Goal: Task Accomplishment & Management: Use online tool/utility

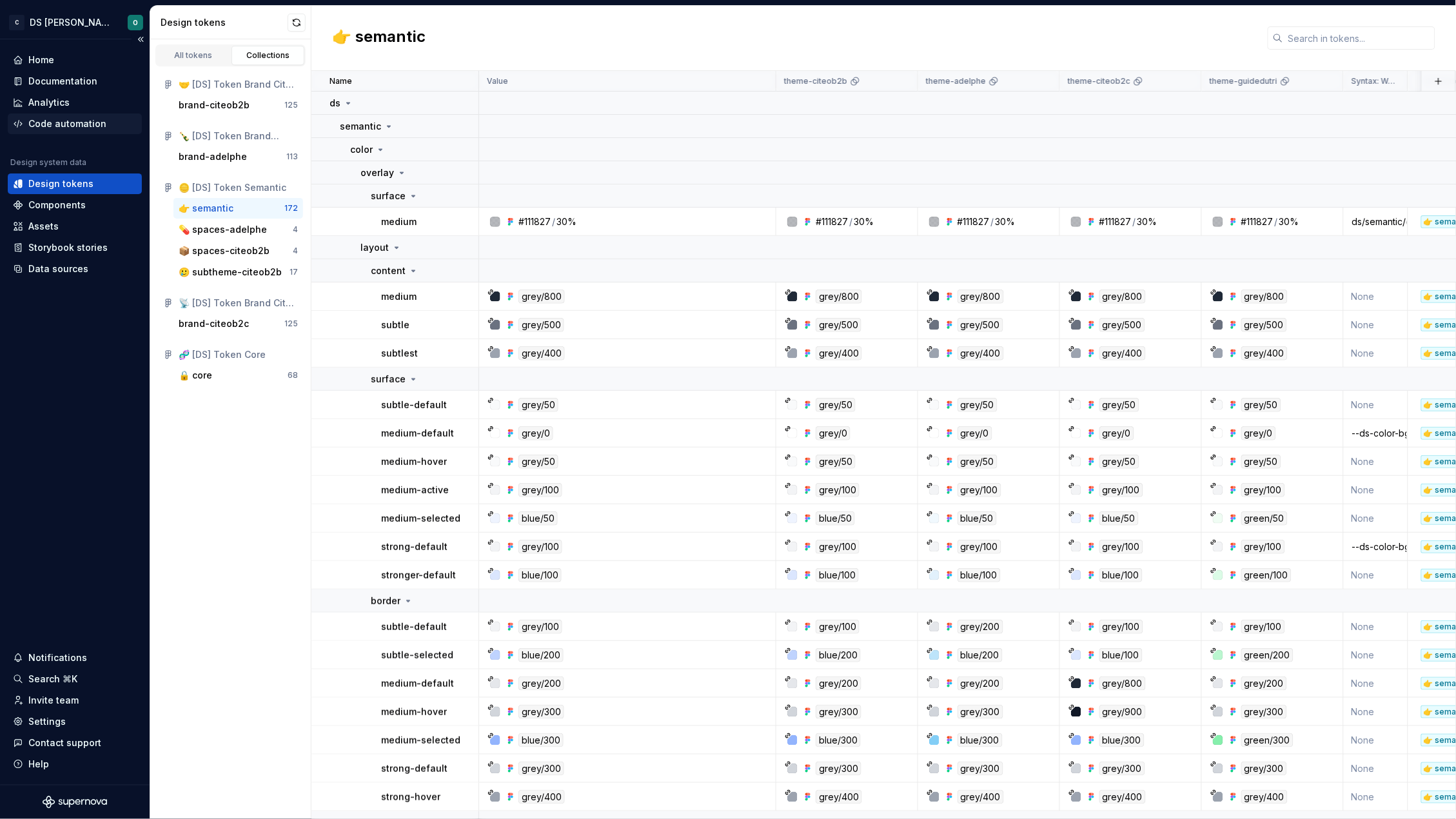
click at [98, 123] on div "Code automation" at bounding box center [67, 123] width 78 height 13
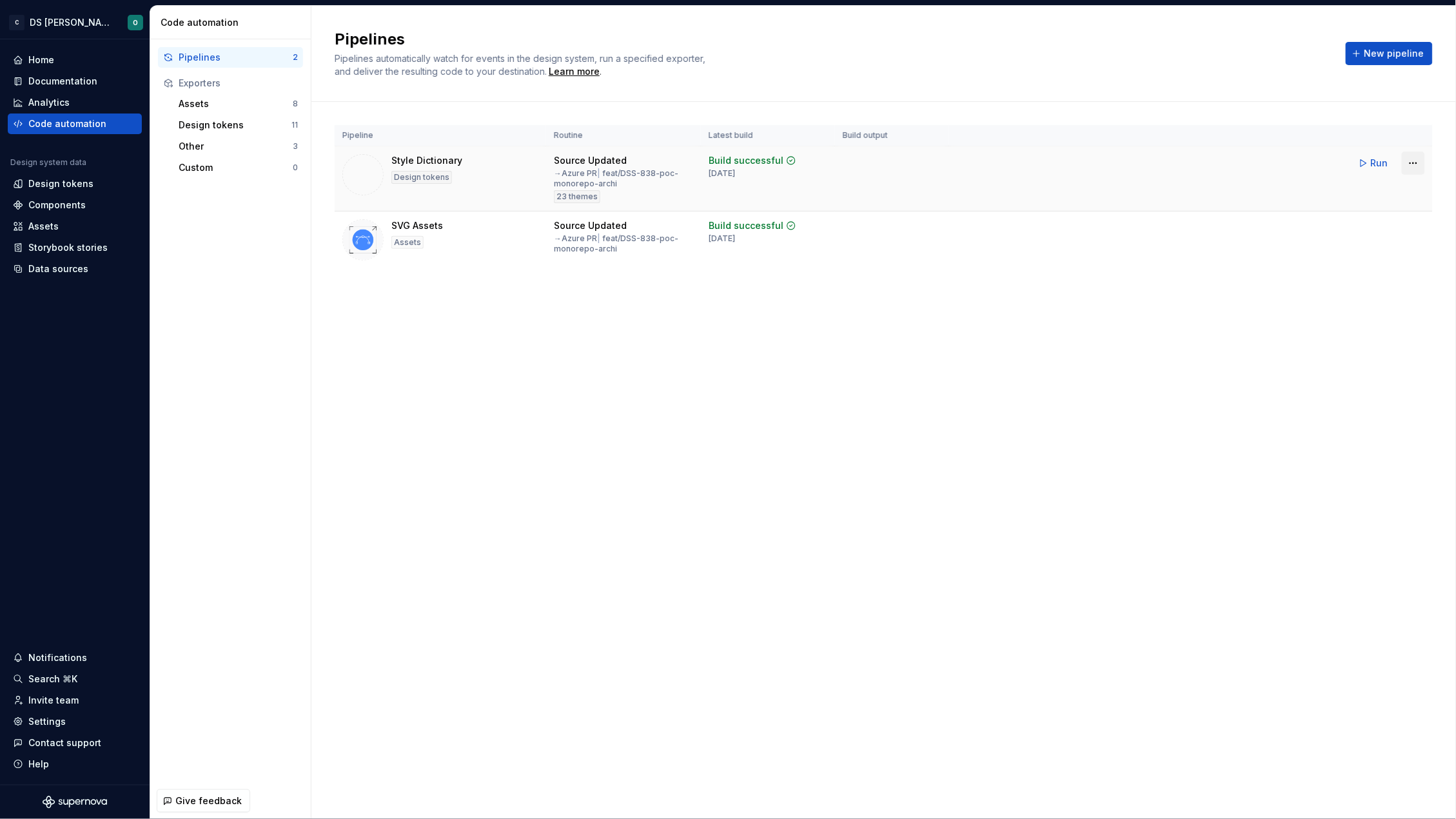
click at [1419, 166] on html "C DS Citeo O Home Documentation Analytics Code automation Design system data De…" at bounding box center [728, 409] width 1456 height 819
click at [1362, 191] on div "Edit pipeline" at bounding box center [1397, 190] width 110 height 13
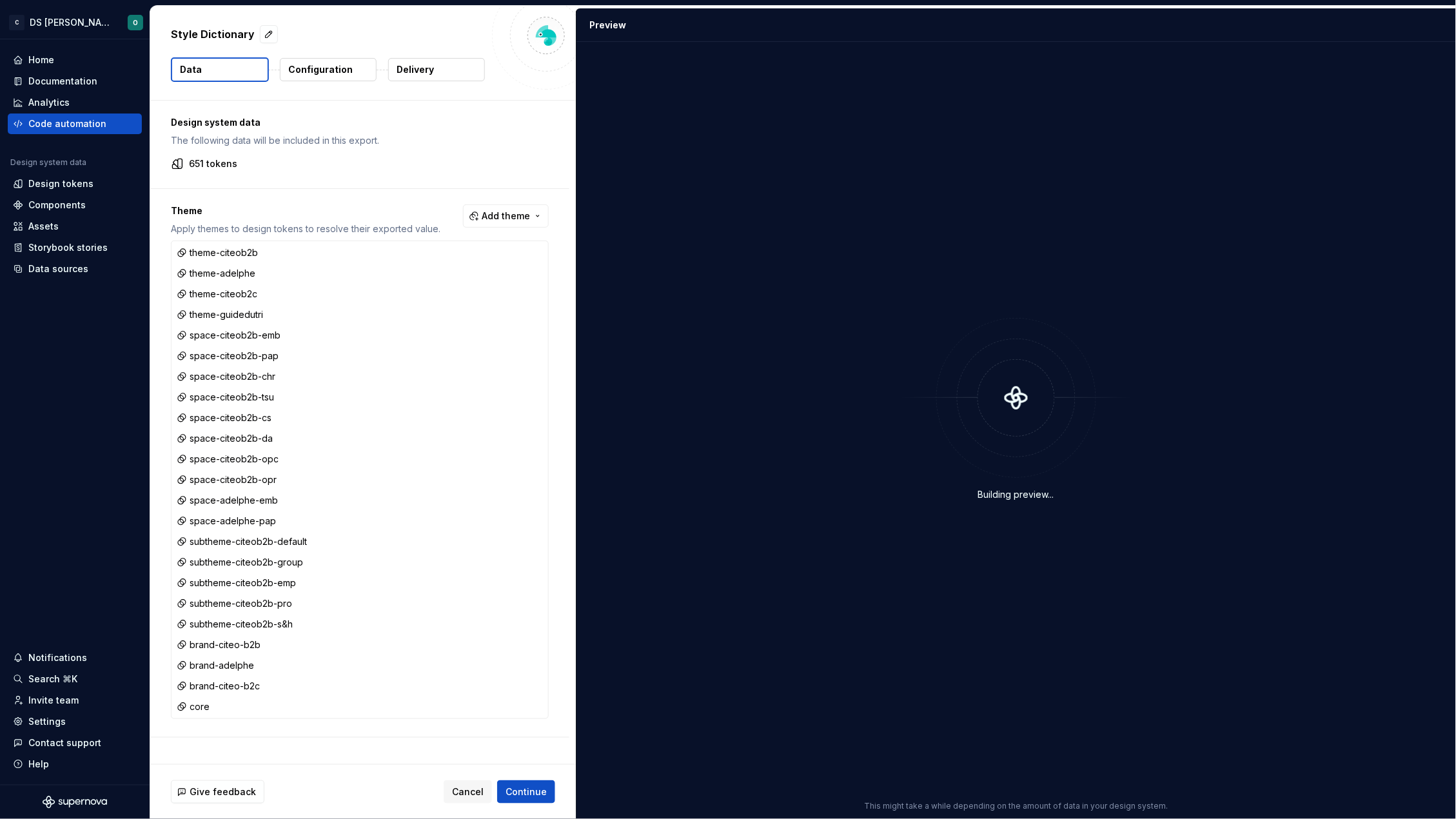
click at [306, 68] on p "Configuration" at bounding box center [320, 69] width 65 height 13
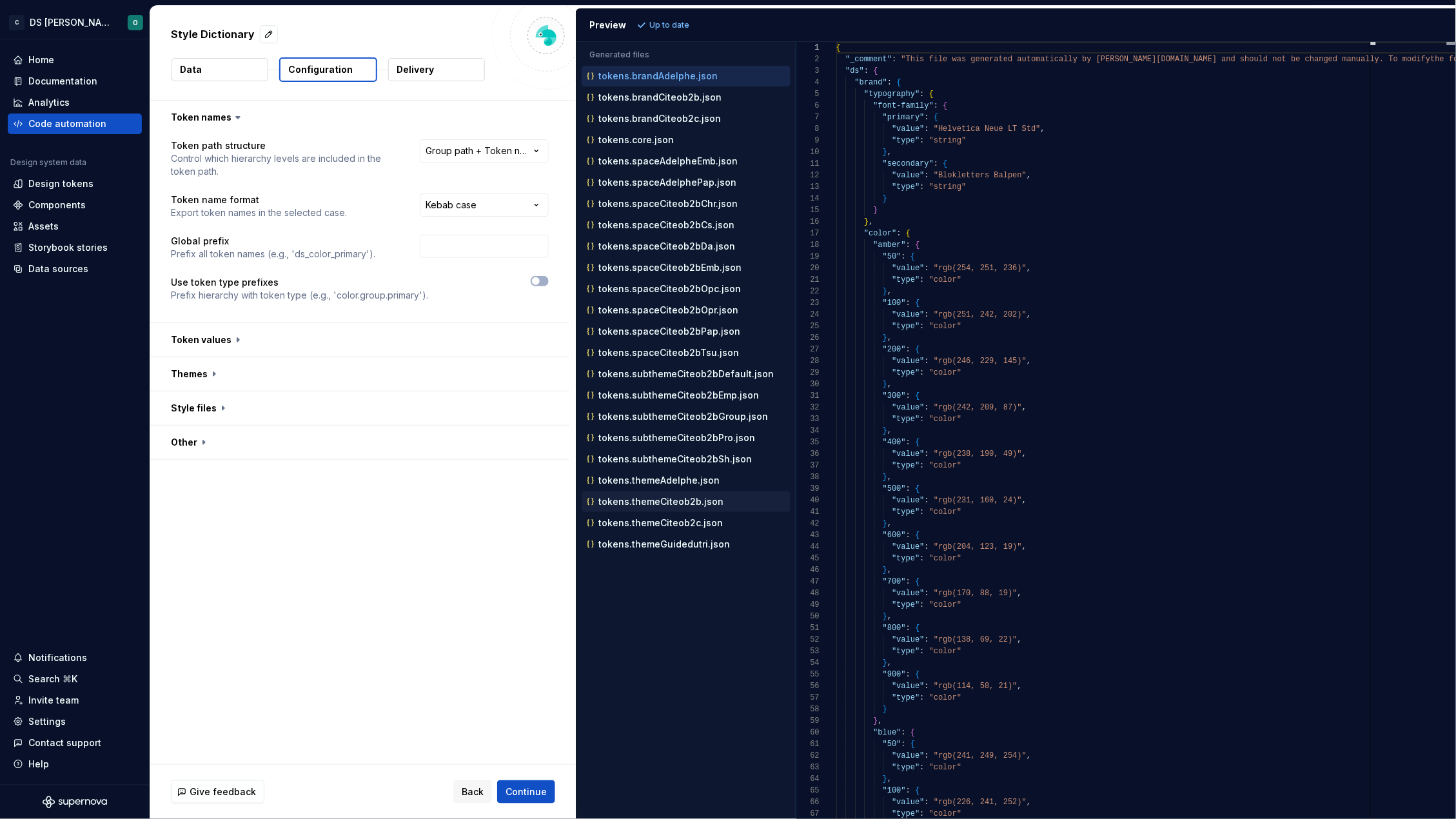
click at [688, 507] on p "tokens.themeCiteob2b.json" at bounding box center [661, 502] width 125 height 11
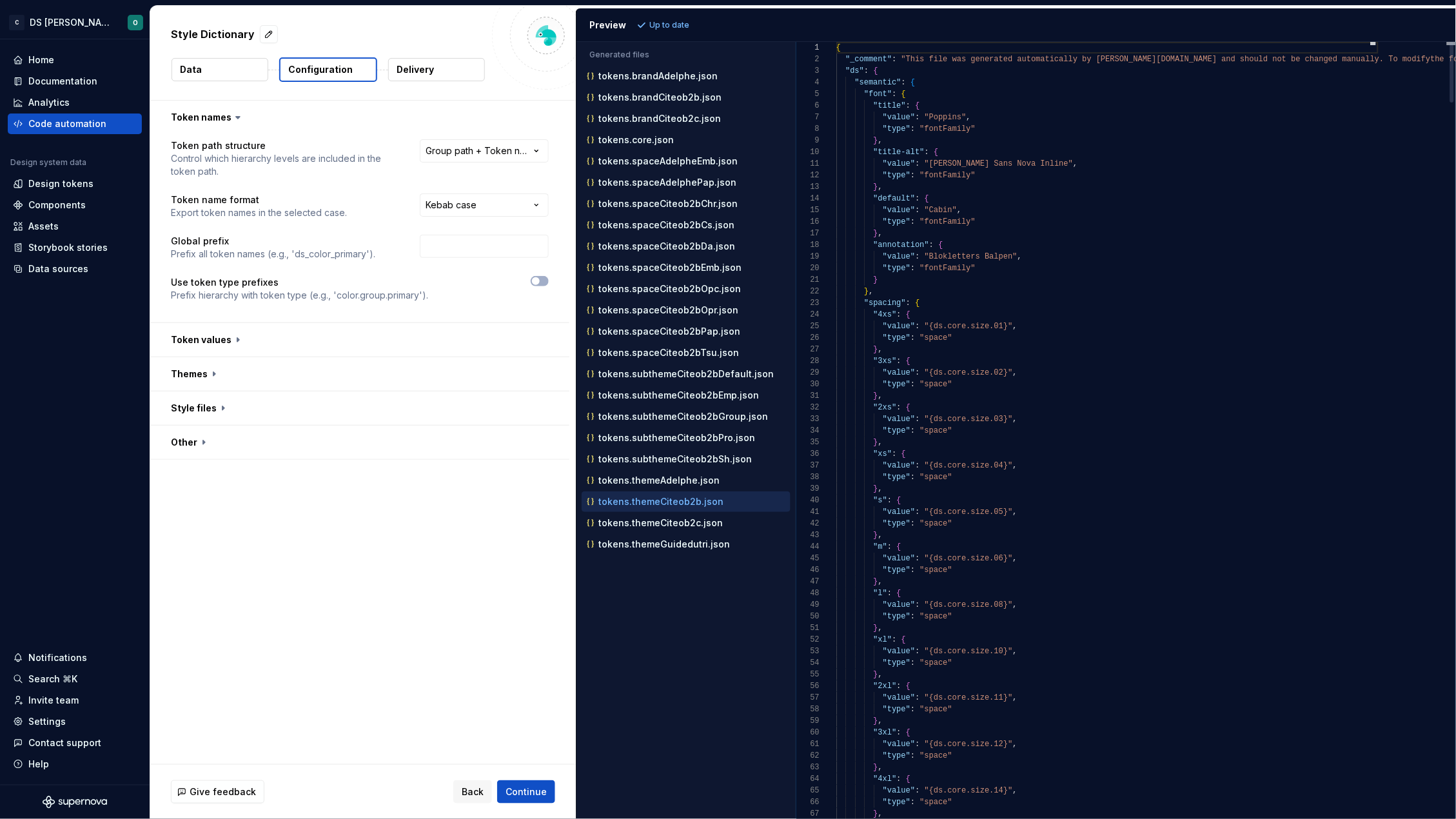
scroll to position [114, 0]
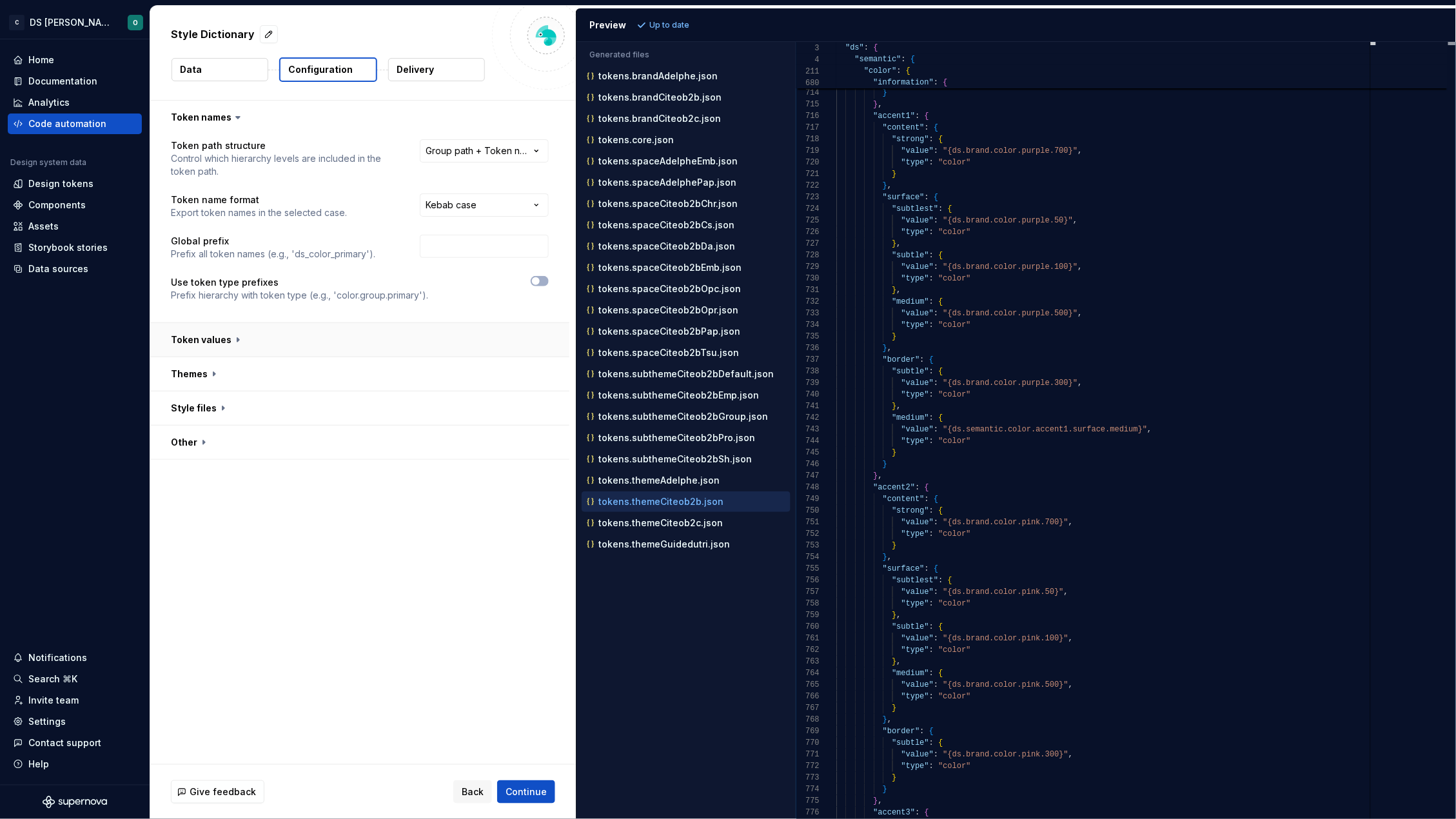
click at [282, 328] on button "button" at bounding box center [360, 340] width 419 height 34
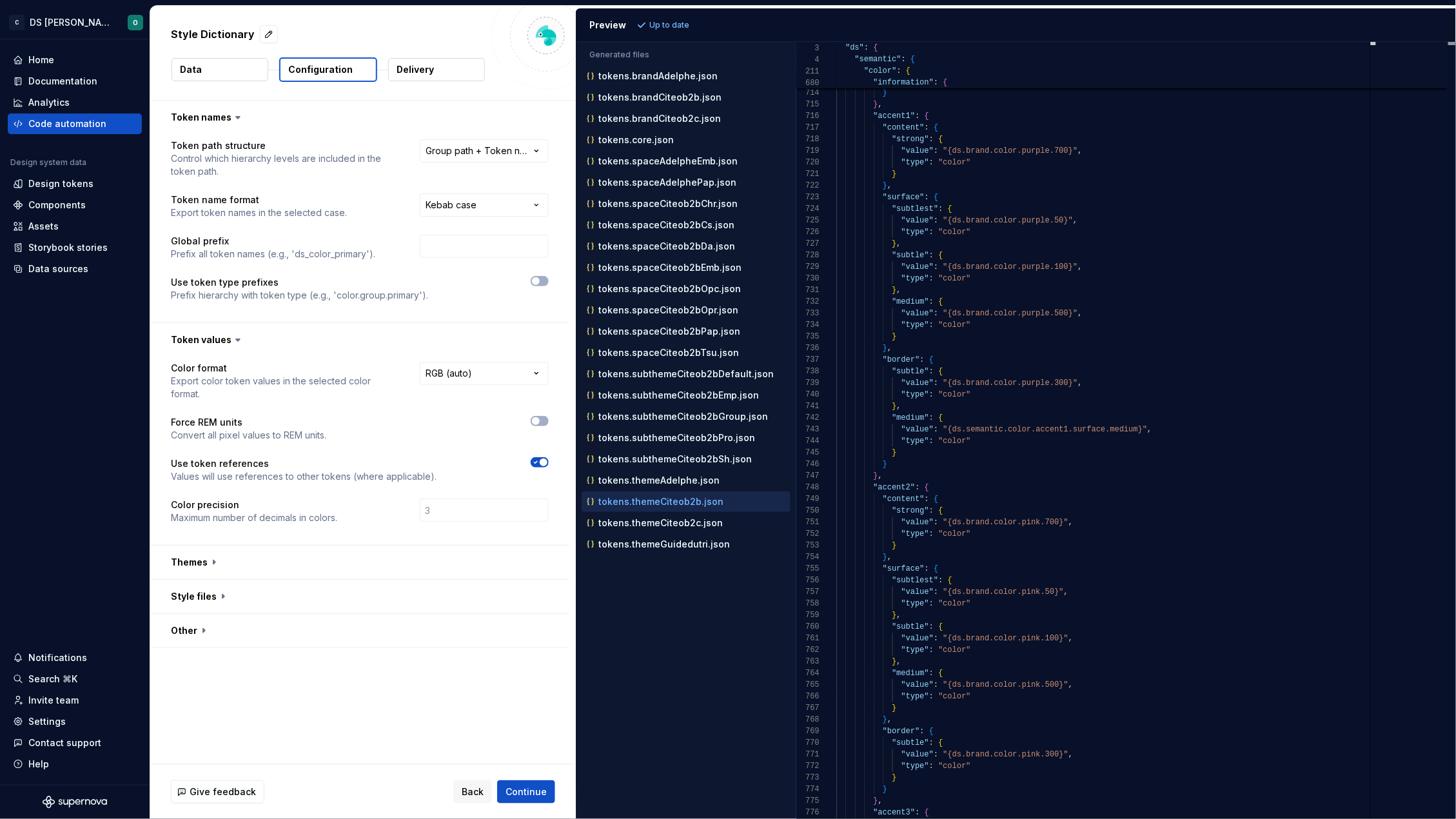
click at [535, 464] on icon "button" at bounding box center [535, 462] width 11 height 8
click at [668, 22] on span "Refresh preview" at bounding box center [682, 25] width 65 height 11
click at [224, 567] on button "button" at bounding box center [360, 562] width 419 height 34
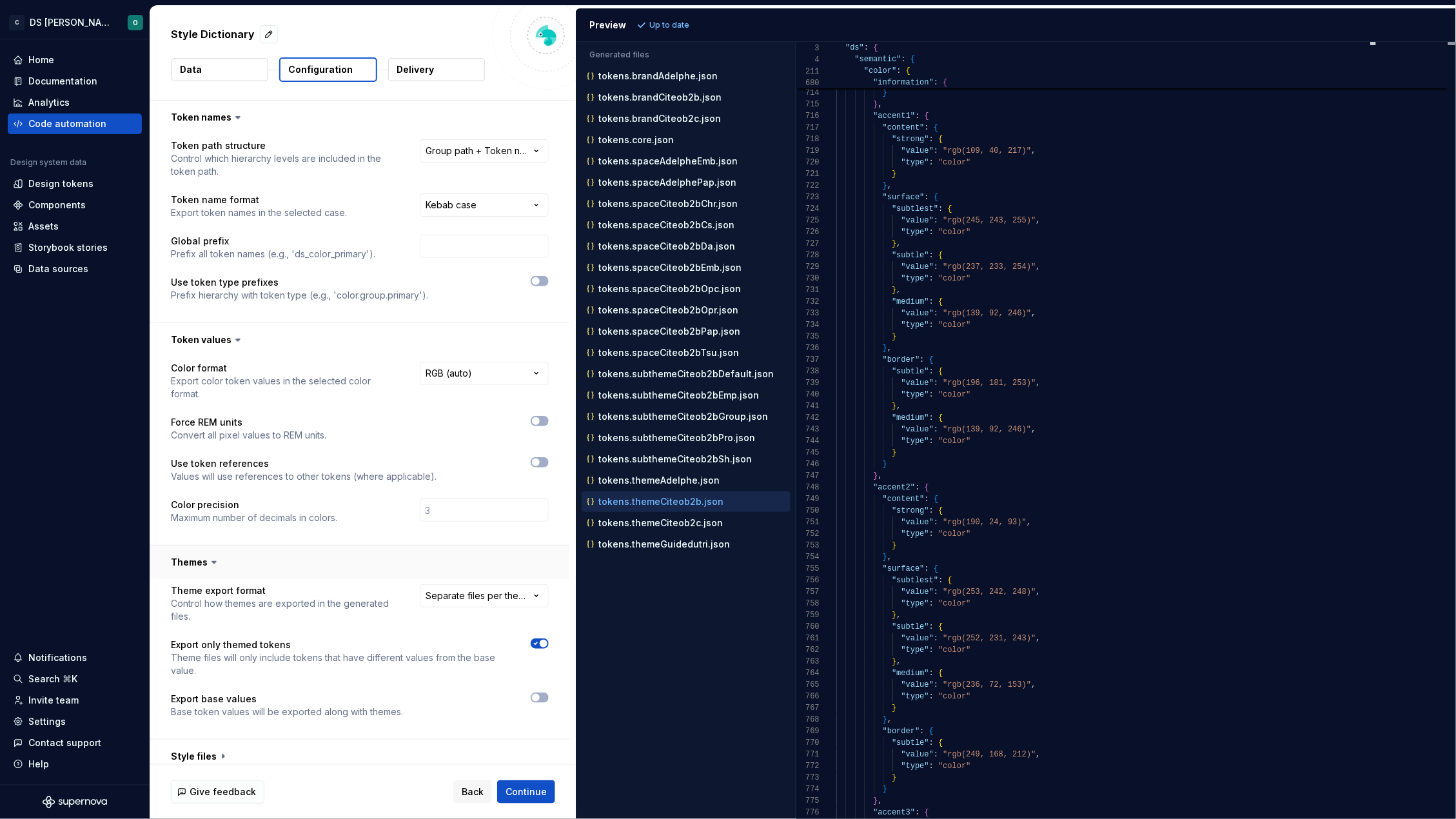
scroll to position [43, 0]
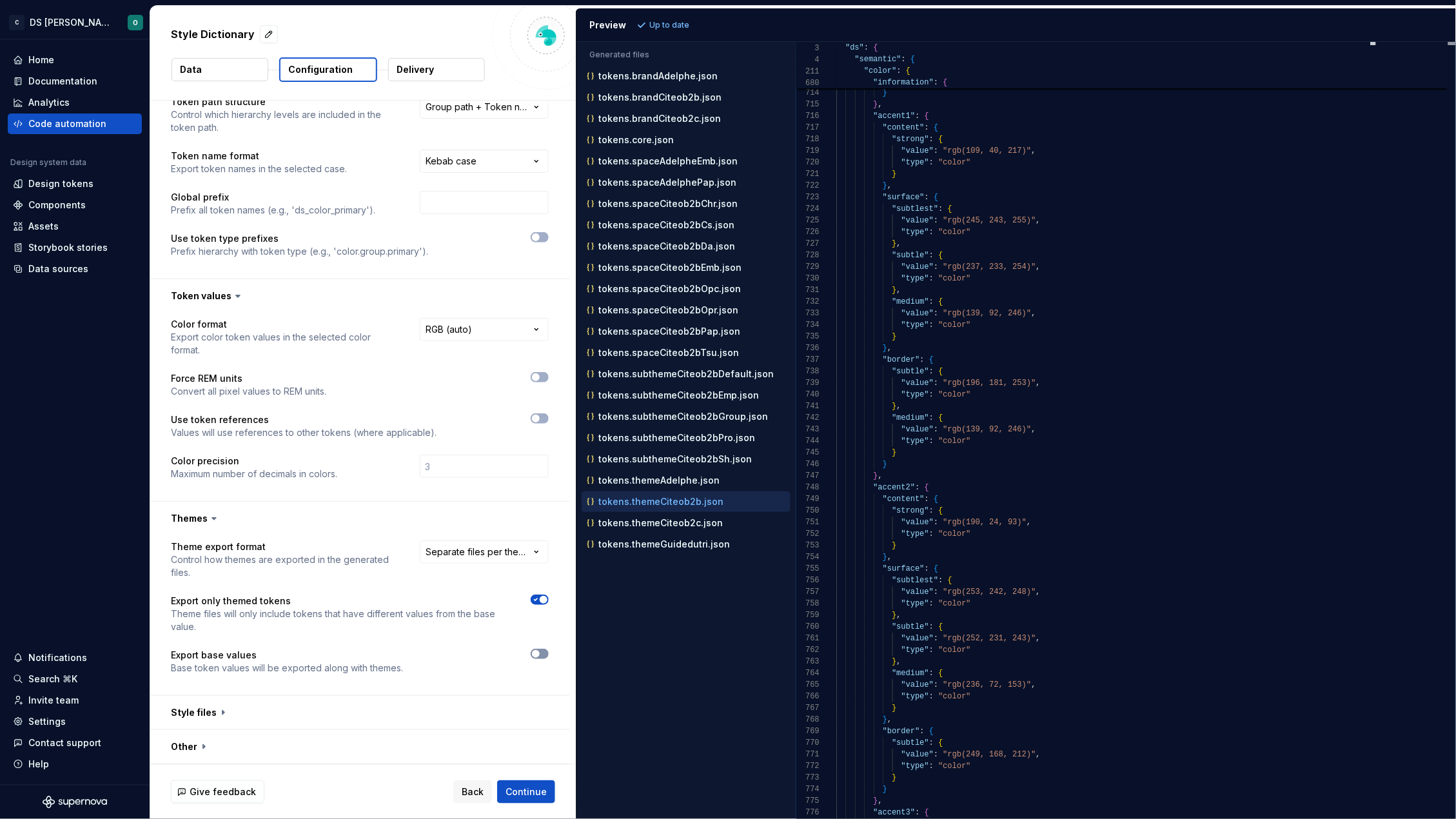
click at [536, 657] on span "button" at bounding box center [536, 654] width 8 height 8
click at [670, 28] on span "Refresh preview" at bounding box center [682, 25] width 65 height 11
click at [530, 600] on icon "button" at bounding box center [535, 600] width 11 height 8
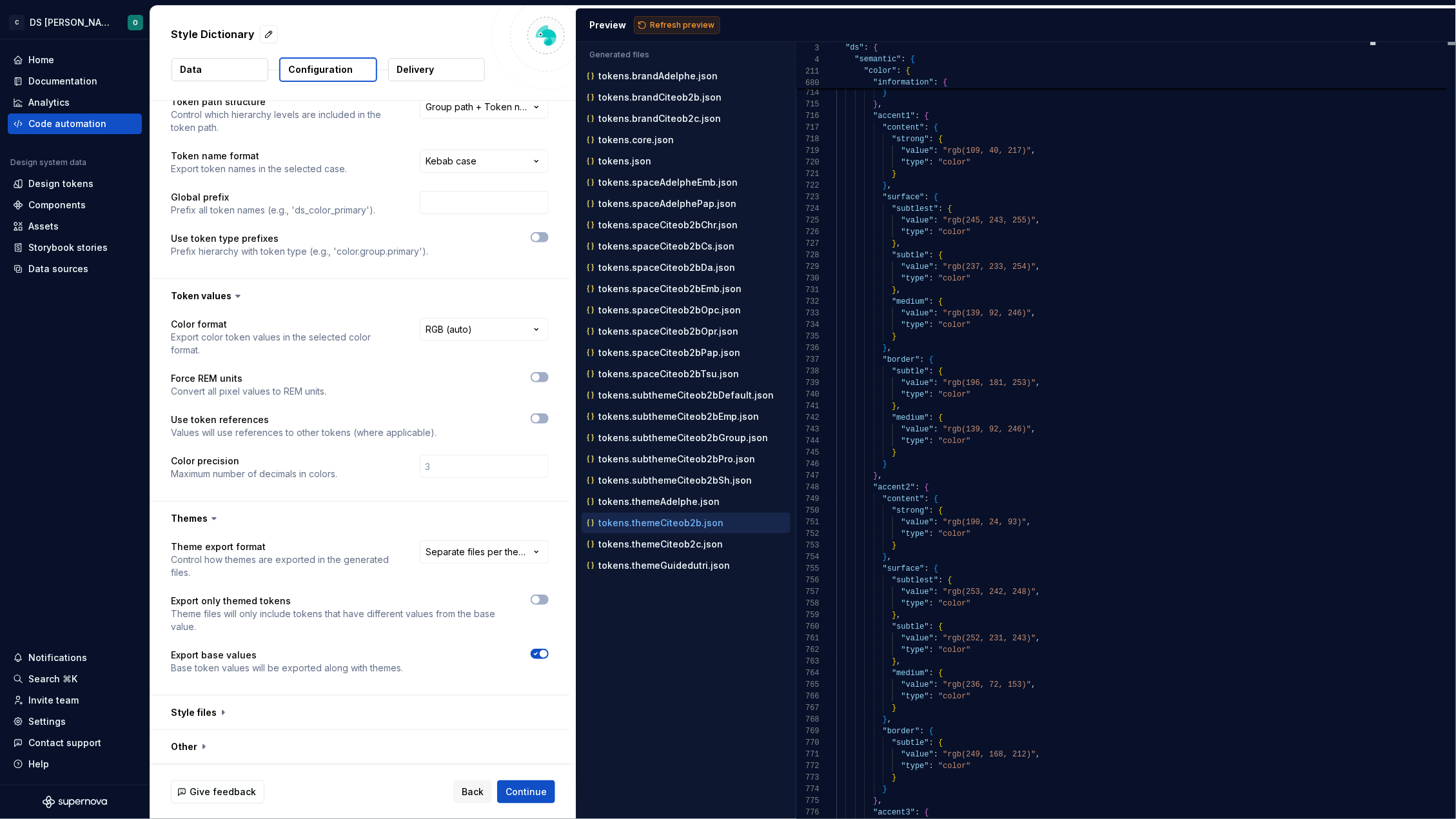
click at [681, 29] on span "Refresh preview" at bounding box center [682, 25] width 65 height 11
type textarea "**********"
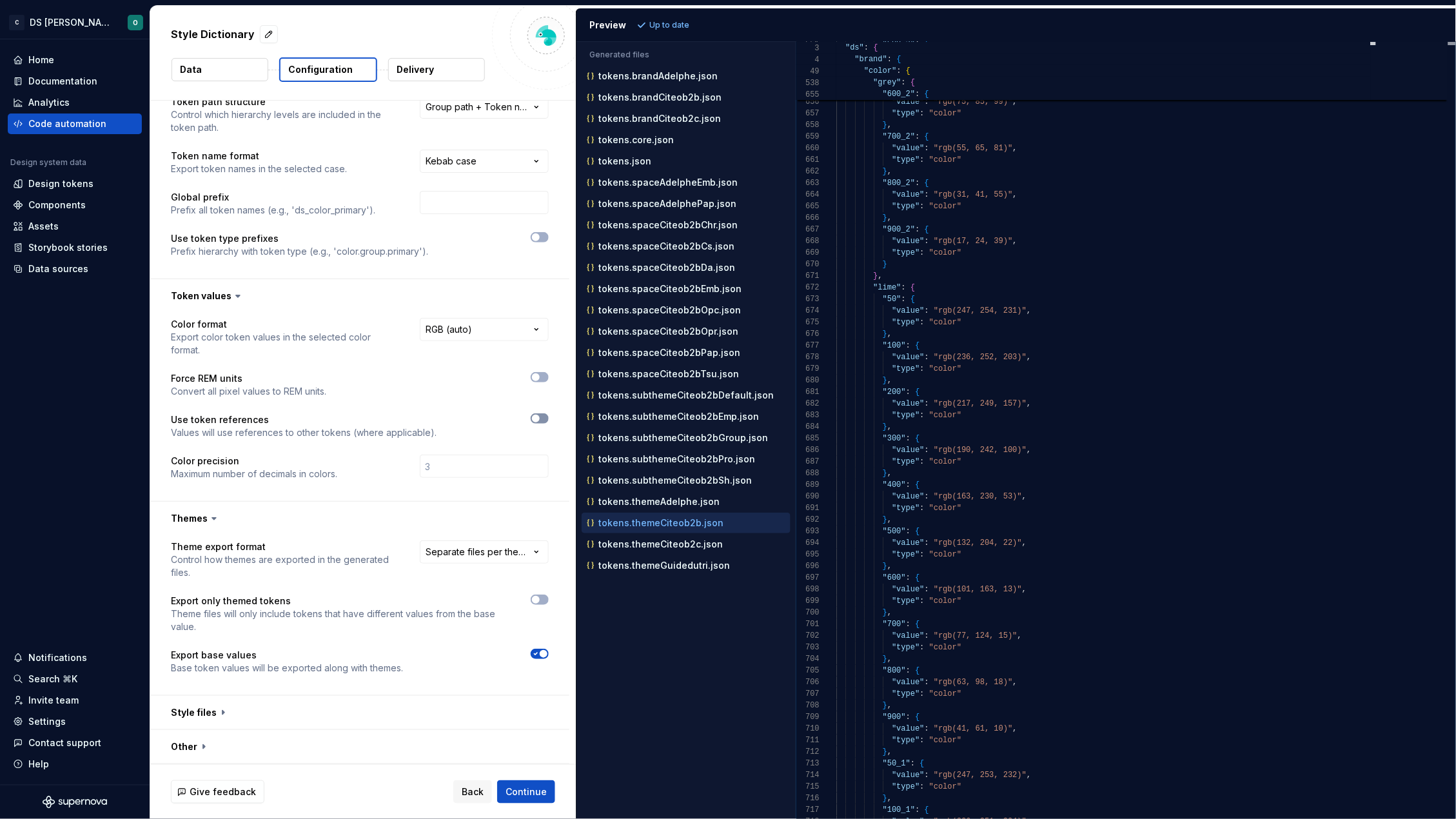
click at [536, 418] on span "button" at bounding box center [536, 419] width 8 height 8
click at [662, 20] on span "Refresh preview" at bounding box center [682, 25] width 65 height 11
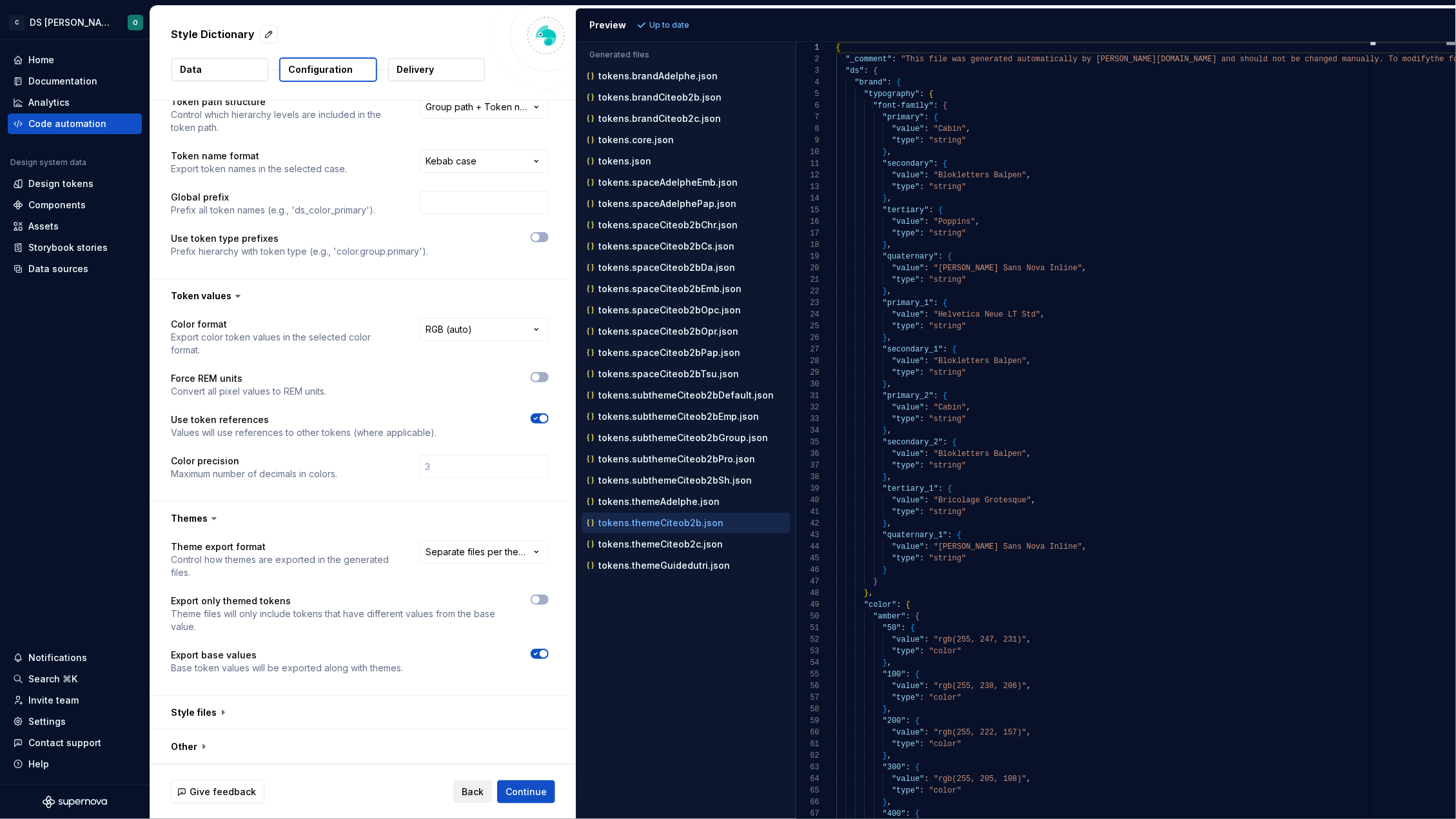
click at [474, 797] on span "Back" at bounding box center [472, 791] width 22 height 13
